Goal: Check status: Check status

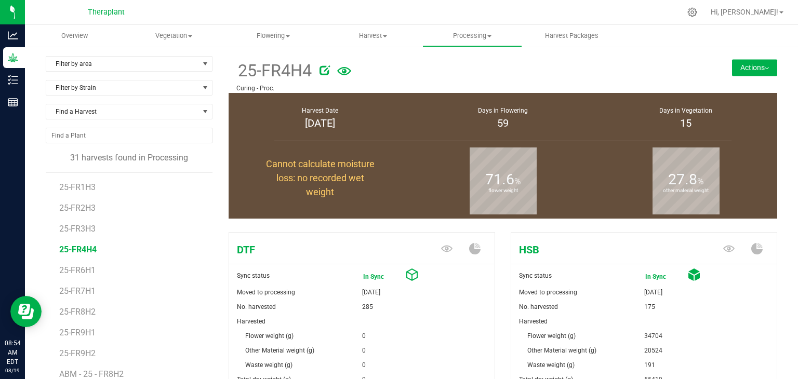
scroll to position [404, 0]
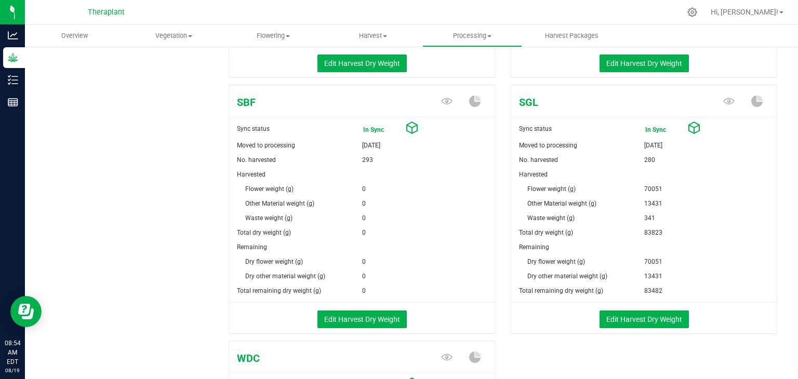
click at [746, 20] on div "Hi, [PERSON_NAME]!" at bounding box center [746, 12] width 81 height 18
click at [745, 11] on span "Hi, [PERSON_NAME]!" at bounding box center [744, 12] width 68 height 8
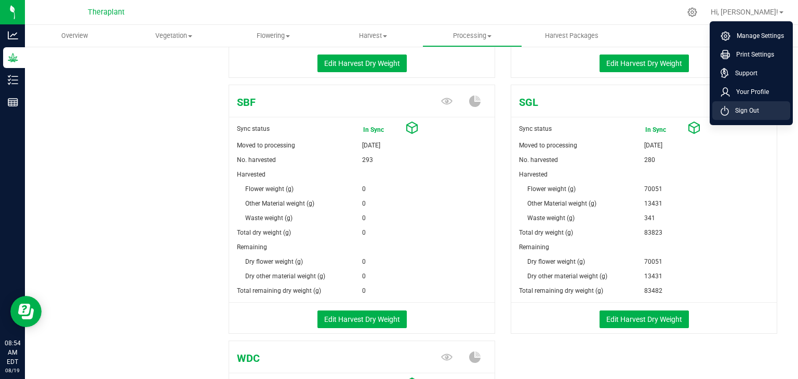
click at [740, 109] on span "Sign Out" at bounding box center [744, 110] width 30 height 10
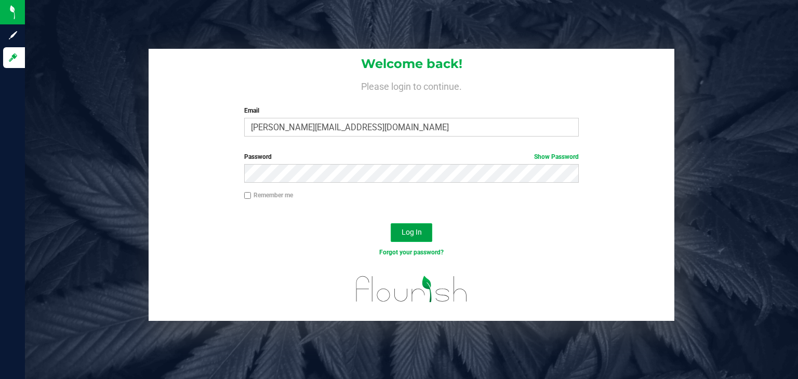
click at [421, 231] on button "Log In" at bounding box center [412, 232] width 42 height 19
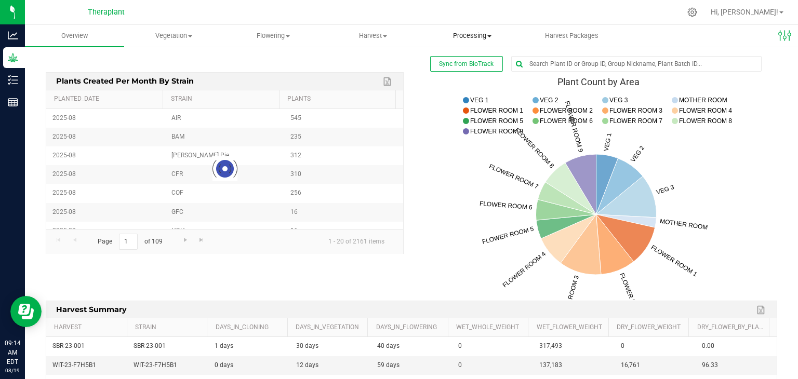
click at [479, 37] on span "Processing" at bounding box center [472, 35] width 98 height 9
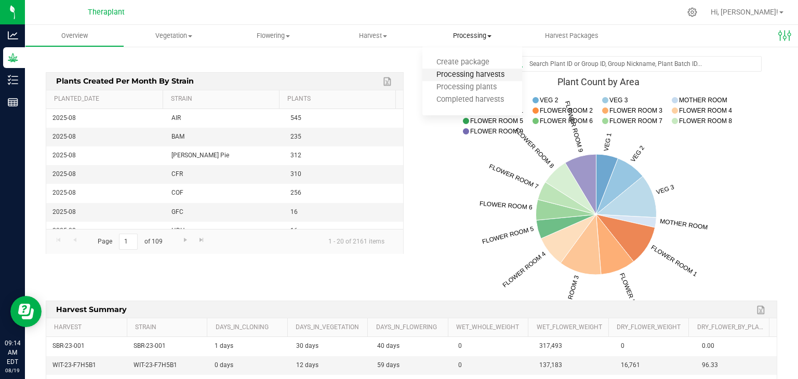
click at [468, 72] on span "Processing harvests" at bounding box center [470, 75] width 96 height 9
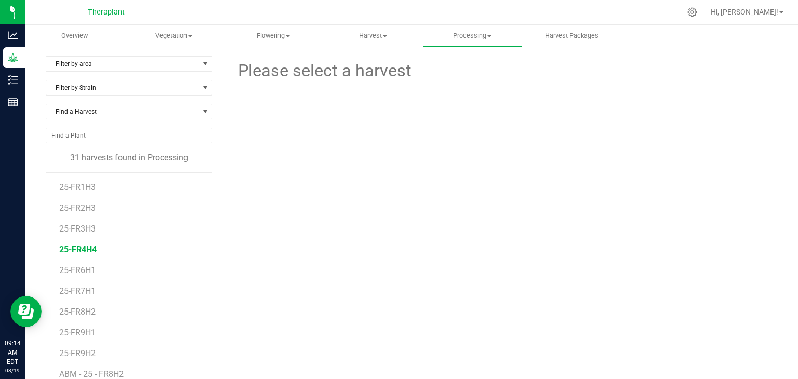
click at [79, 247] on span "25-FR4H4" at bounding box center [77, 250] width 37 height 10
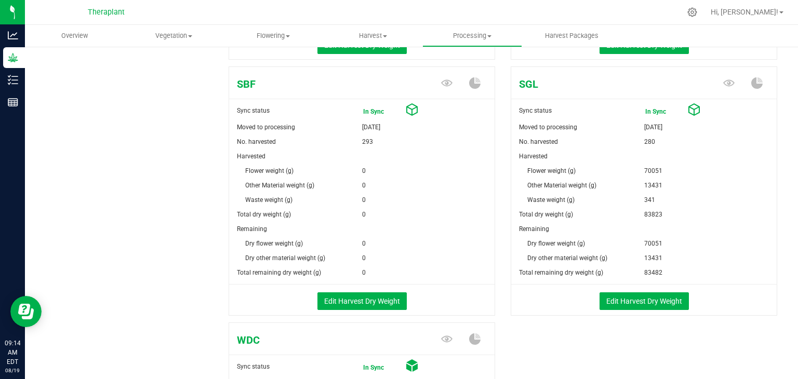
scroll to position [416, 0]
